Goal: Entertainment & Leisure: Consume media (video, audio)

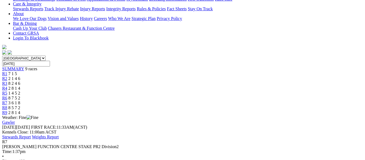
scroll to position [108, 0]
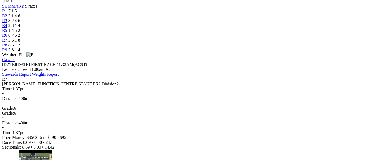
scroll to position [189, 0]
